Goal: Check status: Check status

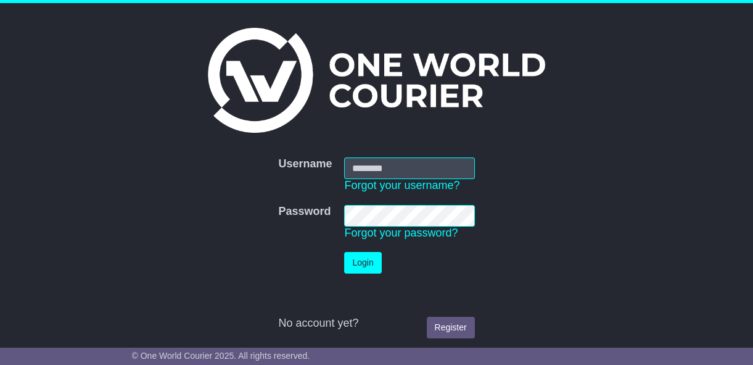
type input "**********"
click at [361, 266] on button "Login" at bounding box center [362, 263] width 37 height 22
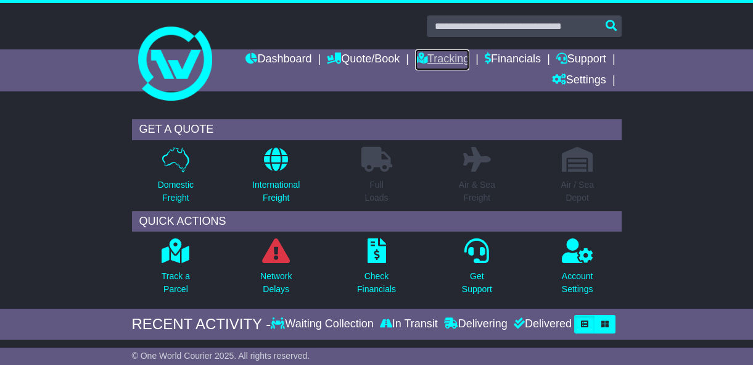
click at [441, 56] on link "Tracking" at bounding box center [442, 59] width 54 height 21
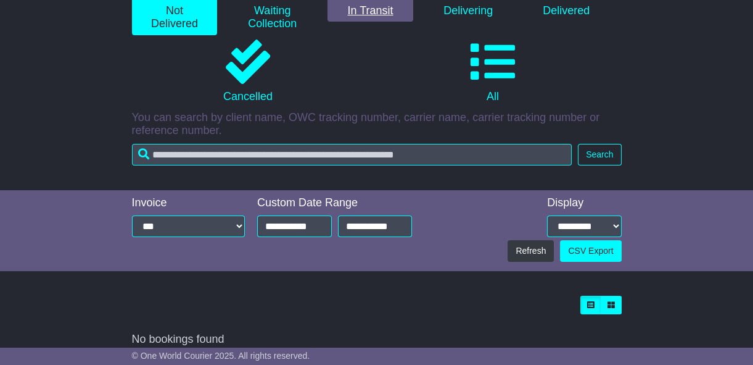
scroll to position [211, 0]
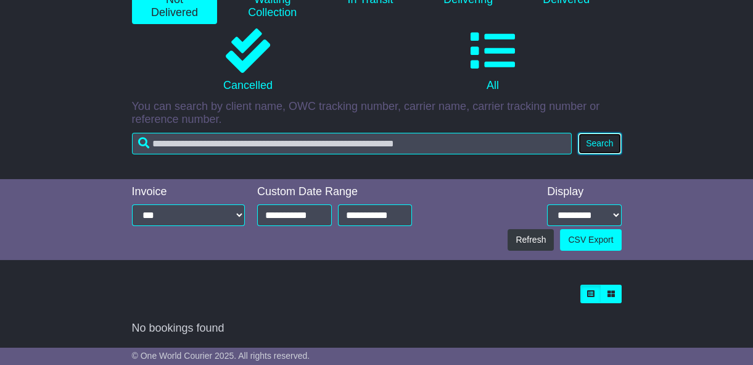
click at [607, 144] on button "Search" at bounding box center [599, 144] width 43 height 22
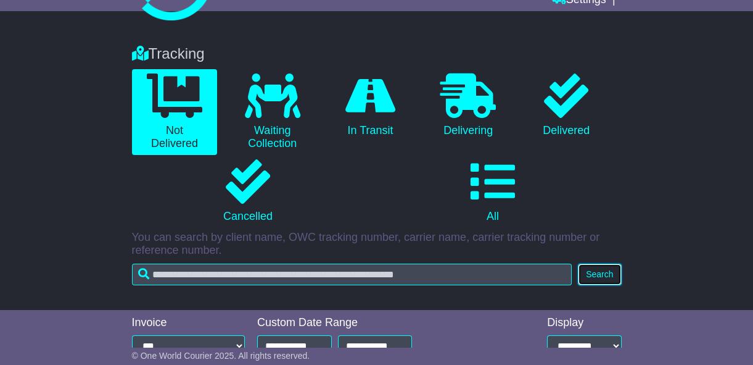
scroll to position [0, 0]
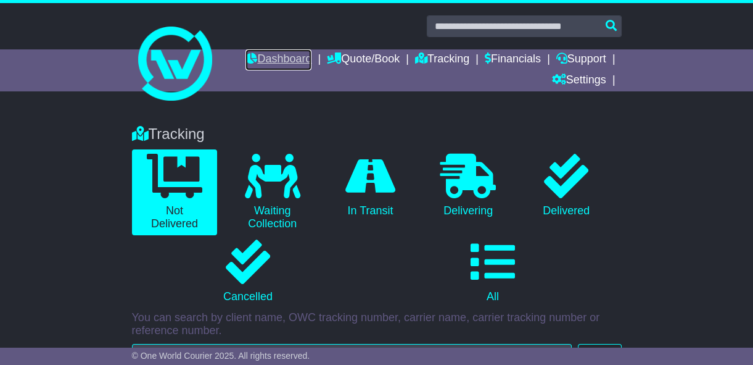
click at [288, 55] on link "Dashboard" at bounding box center [278, 59] width 66 height 21
